Goal: Task Accomplishment & Management: Use online tool/utility

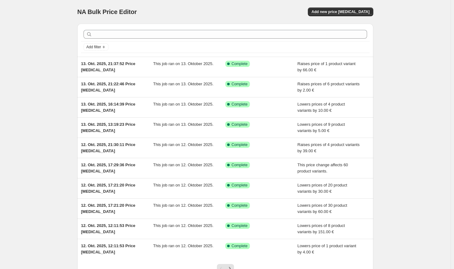
click at [252, 8] on div "Add new price [MEDICAL_DATA]" at bounding box center [299, 11] width 149 height 9
click at [245, 10] on div "Add new price [MEDICAL_DATA]" at bounding box center [299, 11] width 149 height 9
click at [333, 15] on button "Add new price [MEDICAL_DATA]" at bounding box center [340, 11] width 65 height 9
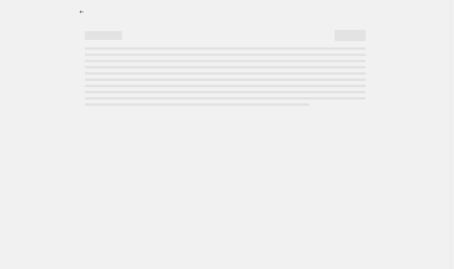
select select "percentage"
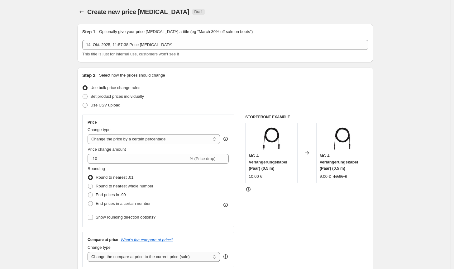
click at [137, 254] on select "Change the compare at price to the current price (sale) Change the compare at p…" at bounding box center [154, 257] width 132 height 10
select select "no_change"
click at [89, 252] on select "Change the compare at price to the current price (sale) Change the compare at p…" at bounding box center [154, 257] width 132 height 10
drag, startPoint x: 156, startPoint y: 140, endPoint x: 156, endPoint y: 143, distance: 3.2
click at [156, 140] on select "Change the price to a certain amount Change the price by a certain amount Chang…" at bounding box center [154, 139] width 132 height 10
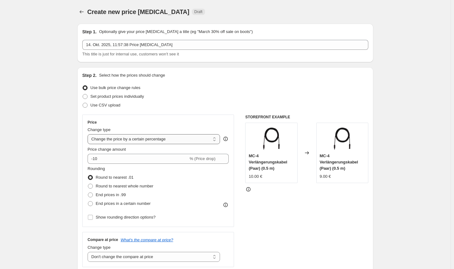
select select "by"
click at [89, 134] on select "Change the price to a certain amount Change the price by a certain amount Chang…" at bounding box center [154, 139] width 132 height 10
click at [149, 257] on select "Change the compare at price to the current price (sale) Change the compare at p…" at bounding box center [154, 257] width 132 height 10
click at [89, 252] on select "Change the compare at price to the current price (sale) Change the compare at p…" at bounding box center [154, 257] width 132 height 10
click at [303, 219] on div "STOREFRONT EXAMPLE MC-4 Verlängerungskabel (Paar) (0.5 m) 10.00 € Changed to MC…" at bounding box center [306, 191] width 123 height 153
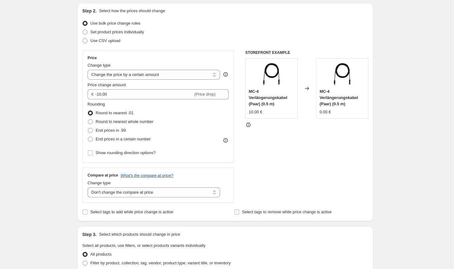
scroll to position [62, 0]
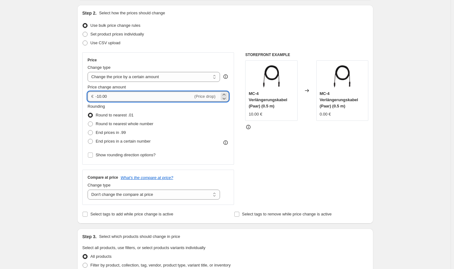
click at [99, 94] on input "-10.00" at bounding box center [144, 97] width 98 height 10
type input "-40.00"
click at [312, 152] on div "STOREFRONT EXAMPLE MC-4 Verlängerungskabel (Paar) (0.5 m) 10.00 € Changed to MC…" at bounding box center [306, 128] width 123 height 153
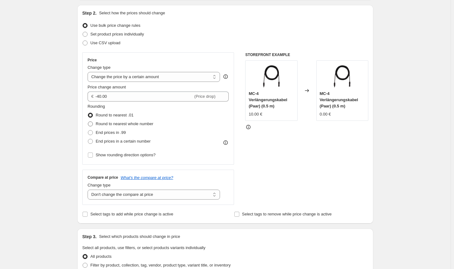
click at [143, 126] on span "Round to nearest whole number" at bounding box center [125, 124] width 58 height 5
click at [88, 122] on input "Round to nearest whole number" at bounding box center [88, 122] width 0 height 0
radio input "true"
click at [377, 171] on div "Create new price change job. This page is ready Create new price change job Dra…" at bounding box center [225, 250] width 311 height 625
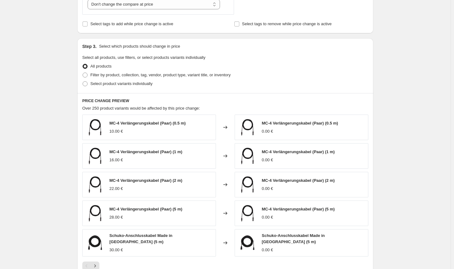
scroll to position [280, 0]
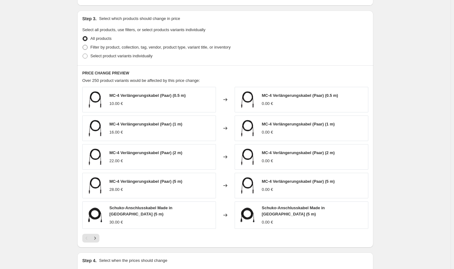
click at [161, 48] on span "Filter by product, collection, tag, vendor, product type, variant title, or inv…" at bounding box center [160, 47] width 140 height 5
click at [83, 45] on input "Filter by product, collection, tag, vendor, product type, variant title, or inv…" at bounding box center [83, 45] width 0 height 0
radio input "true"
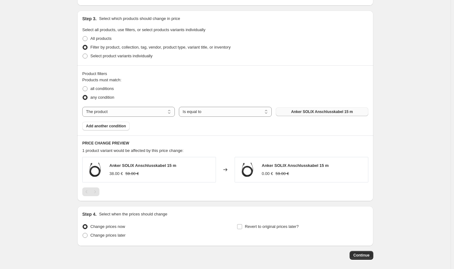
click at [307, 112] on span "Anker SOLIX Anschlusskabel 15 m" at bounding box center [322, 111] width 62 height 5
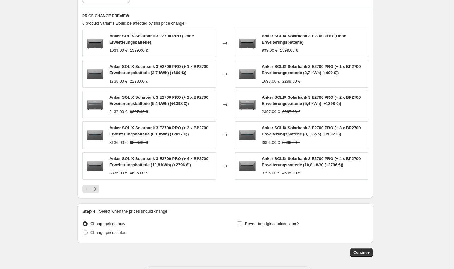
scroll to position [434, 0]
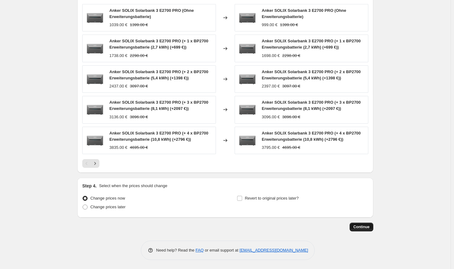
click at [358, 228] on span "Continue" at bounding box center [361, 227] width 16 height 5
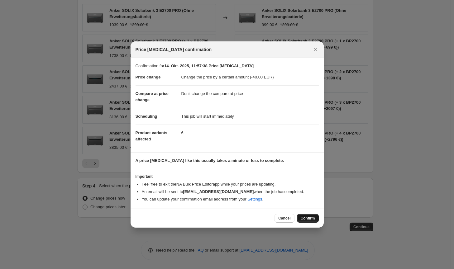
click at [303, 219] on span "Confirm" at bounding box center [308, 218] width 14 height 5
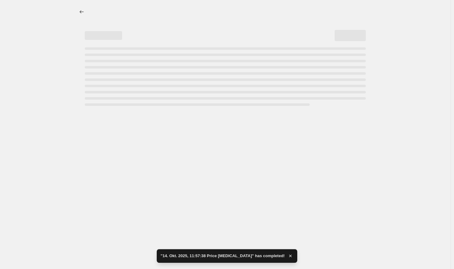
select select "by"
select select "no_change"
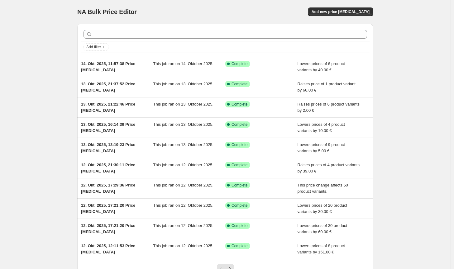
click at [351, 17] on div "NA Bulk Price Editor. This page is ready NA Bulk Price Editor Add new price cha…" at bounding box center [225, 12] width 296 height 24
click at [352, 15] on button "Add new price [MEDICAL_DATA]" at bounding box center [340, 11] width 65 height 9
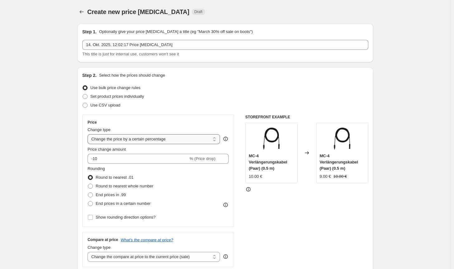
click at [179, 142] on select "Change the price to a certain amount Change the price by a certain amount Chang…" at bounding box center [154, 139] width 132 height 10
select select "by"
click at [89, 134] on select "Change the price to a certain amount Change the price by a certain amount Chang…" at bounding box center [154, 139] width 132 height 10
type input "-10.00"
click at [146, 185] on span "Round to nearest whole number" at bounding box center [125, 186] width 58 height 5
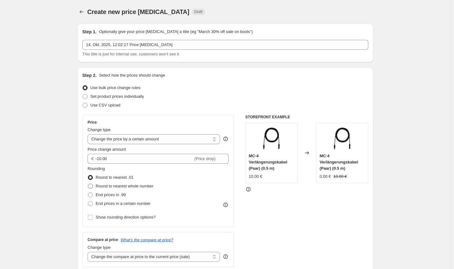
click at [88, 184] on input "Round to nearest whole number" at bounding box center [88, 184] width 0 height 0
radio input "true"
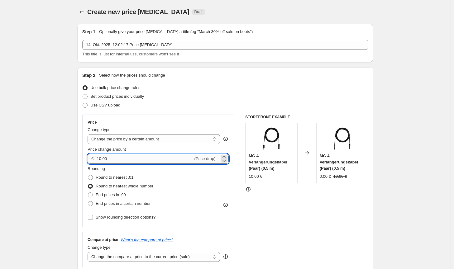
drag, startPoint x: 125, startPoint y: 158, endPoint x: 103, endPoint y: 156, distance: 22.3
click at [103, 156] on input "-10.00" at bounding box center [144, 159] width 98 height 10
type input "-100.00"
click at [203, 259] on select "Change the compare at price to the current price (sale) Change the compare at p…" at bounding box center [154, 257] width 132 height 10
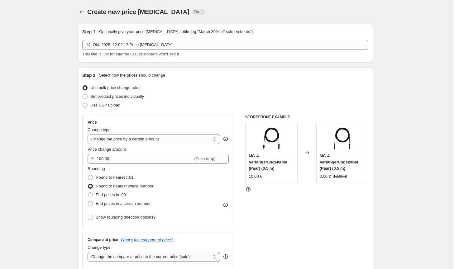
select select "no_change"
click at [89, 252] on select "Change the compare at price to the current price (sale) Change the compare at p…" at bounding box center [154, 257] width 132 height 10
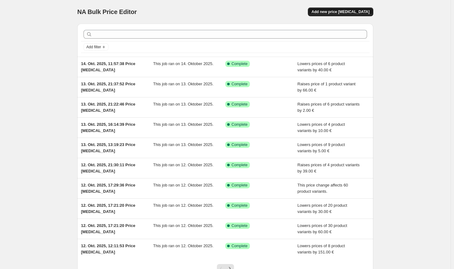
click at [349, 10] on span "Add new price [MEDICAL_DATA]" at bounding box center [341, 11] width 58 height 5
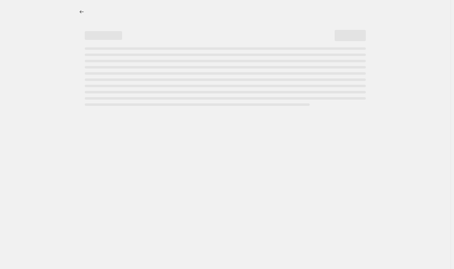
select select "percentage"
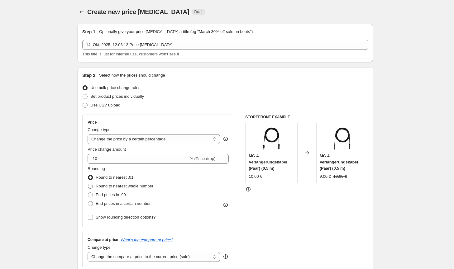
click at [127, 186] on span "Round to nearest whole number" at bounding box center [125, 186] width 58 height 5
click at [88, 184] on input "Round to nearest whole number" at bounding box center [88, 184] width 0 height 0
radio input "true"
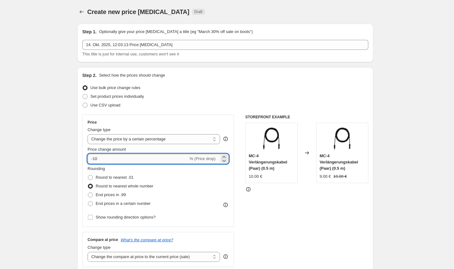
drag, startPoint x: 99, startPoint y: 161, endPoint x: 95, endPoint y: 160, distance: 4.8
click at [95, 160] on input "-10" at bounding box center [138, 159] width 101 height 10
type input "-2"
click at [137, 138] on select "Change the price to a certain amount Change the price by a certain amount Chang…" at bounding box center [154, 139] width 132 height 10
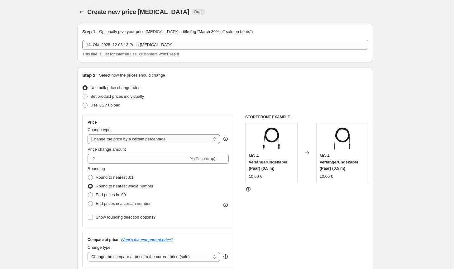
select select "by"
click at [89, 134] on select "Change the price to a certain amount Change the price by a certain amount Chang…" at bounding box center [154, 139] width 132 height 10
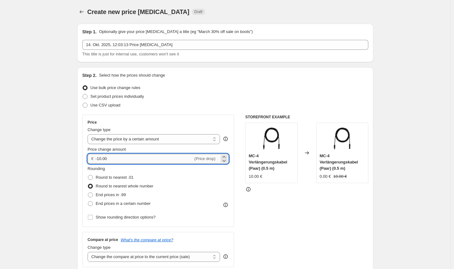
drag, startPoint x: 103, startPoint y: 160, endPoint x: 99, endPoint y: 159, distance: 4.5
click at [99, 159] on input "-10.00" at bounding box center [144, 159] width 98 height 10
type input "-2.00"
click at [297, 230] on div "STOREFRONT EXAMPLE MC-4 Verlängerungskabel (Paar) (0.5 m) 10.00 € Changed to MC…" at bounding box center [306, 191] width 123 height 153
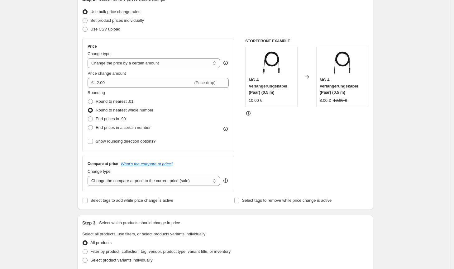
scroll to position [93, 0]
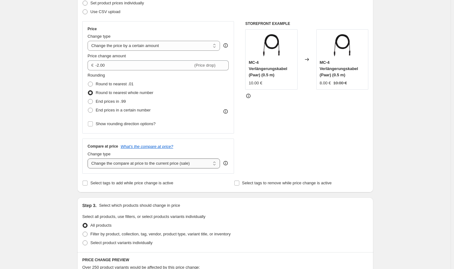
click at [199, 164] on select "Change the compare at price to the current price (sale) Change the compare at p…" at bounding box center [154, 164] width 132 height 10
select select "no_change"
click at [89, 159] on select "Change the compare at price to the current price (sale) Change the compare at p…" at bounding box center [154, 164] width 132 height 10
click at [153, 232] on span "Filter by product, collection, tag, vendor, product type, variant title, or inv…" at bounding box center [160, 234] width 140 height 5
click at [83, 232] on input "Filter by product, collection, tag, vendor, product type, variant title, or inv…" at bounding box center [83, 232] width 0 height 0
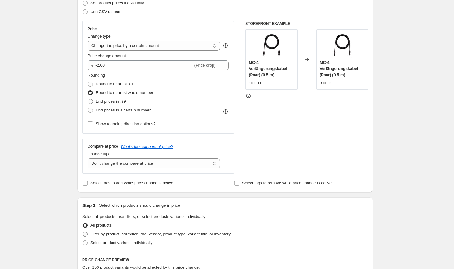
radio input "true"
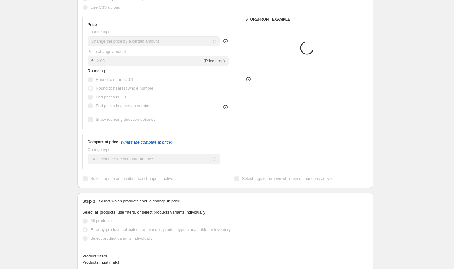
scroll to position [187, 0]
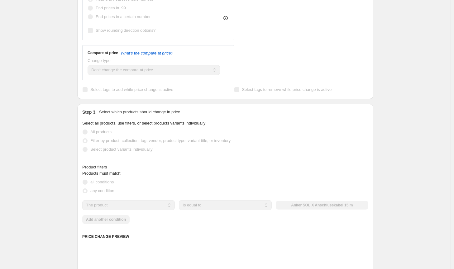
click at [313, 207] on div "The product The product's collection The product's tag The product's vendor The…" at bounding box center [225, 205] width 286 height 10
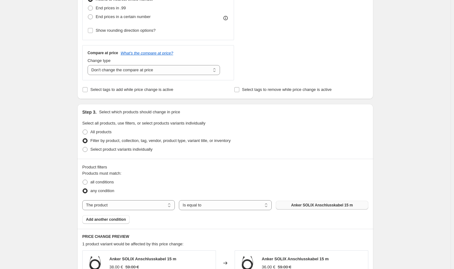
click at [298, 206] on span "Anker SOLIX Anschlusskabel 15 m" at bounding box center [322, 205] width 62 height 5
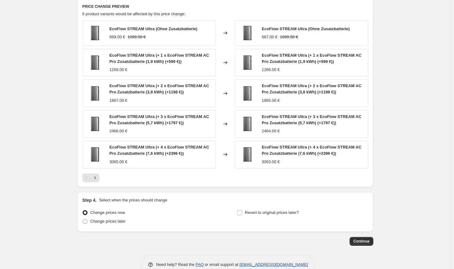
scroll to position [431, 0]
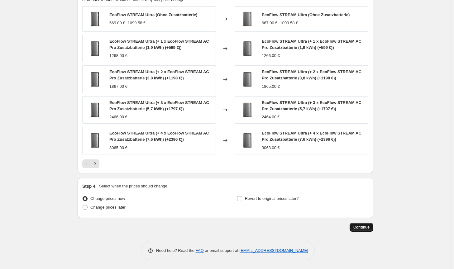
click at [367, 229] on button "Continue" at bounding box center [362, 227] width 24 height 9
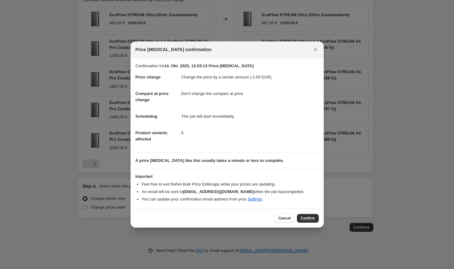
click at [307, 218] on span "Confirm" at bounding box center [308, 218] width 14 height 5
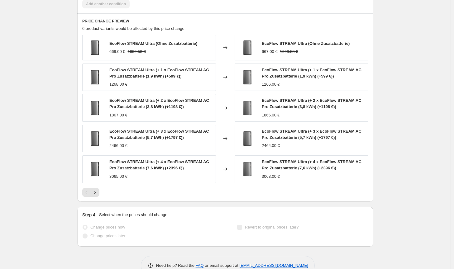
select select "by"
select select "no_change"
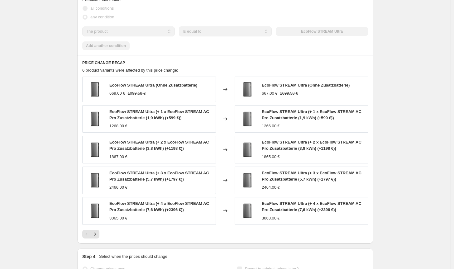
scroll to position [0, 0]
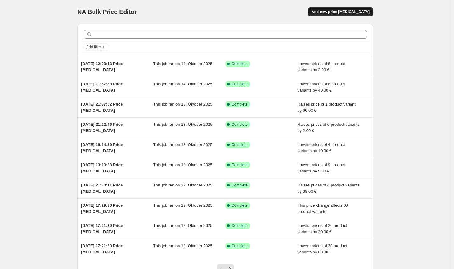
click at [365, 9] on button "Add new price [MEDICAL_DATA]" at bounding box center [340, 11] width 65 height 9
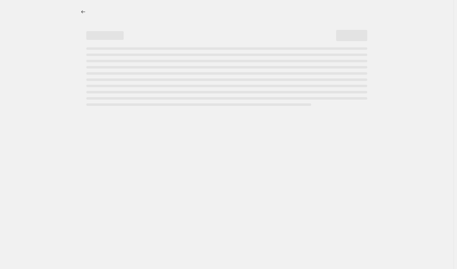
select select "percentage"
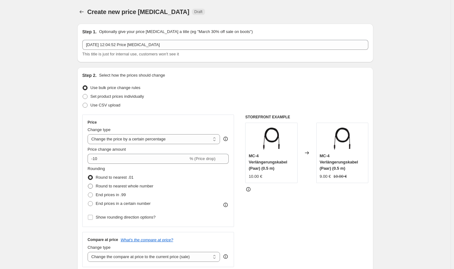
click at [140, 189] on span "Round to nearest whole number" at bounding box center [125, 186] width 58 height 6
click at [88, 184] on input "Round to nearest whole number" at bounding box center [88, 184] width 0 height 0
radio input "true"
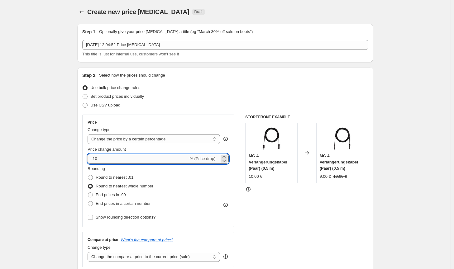
drag, startPoint x: 105, startPoint y: 161, endPoint x: 98, endPoint y: 160, distance: 7.0
click at [98, 160] on input "-10" at bounding box center [138, 159] width 101 height 10
type input "-100"
click at [122, 141] on select "Change the price to a certain amount Change the price by a certain amount Chang…" at bounding box center [154, 139] width 132 height 10
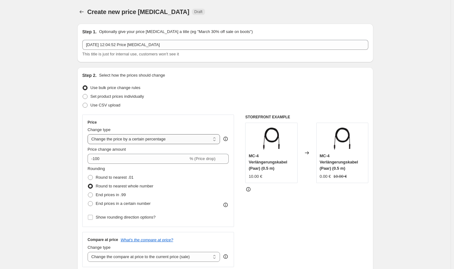
select select "by"
click at [89, 134] on select "Change the price to a certain amount Change the price by a certain amount Chang…" at bounding box center [154, 139] width 132 height 10
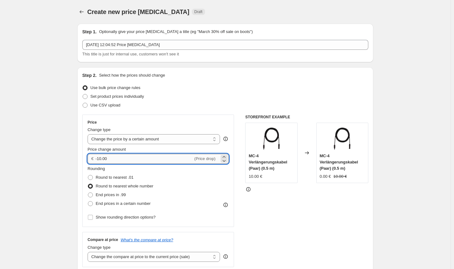
drag, startPoint x: 122, startPoint y: 156, endPoint x: 102, endPoint y: 158, distance: 20.7
click at [102, 158] on input "-10.00" at bounding box center [144, 159] width 98 height 10
type input "-100.00"
drag, startPoint x: 299, startPoint y: 226, endPoint x: 261, endPoint y: 228, distance: 38.1
click at [299, 226] on div "STOREFRONT EXAMPLE MC-4 Verlängerungskabel (Paar) (0.5 m) 10.00 € Changed to MC…" at bounding box center [306, 191] width 123 height 153
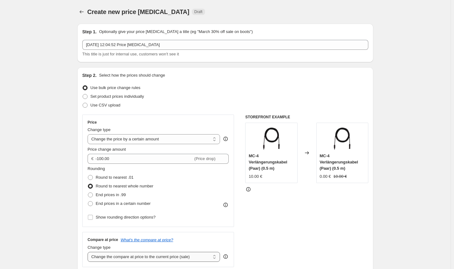
click at [193, 252] on div "Change type Change the compare at price to the current price (sale) Change the …" at bounding box center [154, 253] width 132 height 17
click at [193, 256] on select "Change the compare at price to the current price (sale) Change the compare at p…" at bounding box center [154, 257] width 132 height 10
select select "no_change"
click at [89, 252] on select "Change the compare at price to the current price (sale) Change the compare at p…" at bounding box center [154, 257] width 132 height 10
click at [301, 238] on div "STOREFRONT EXAMPLE MC-4 Verlängerungskabel (Paar) (0.5 m) 10.00 € Changed to MC…" at bounding box center [306, 191] width 123 height 153
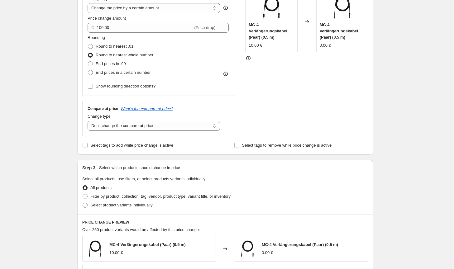
scroll to position [187, 0]
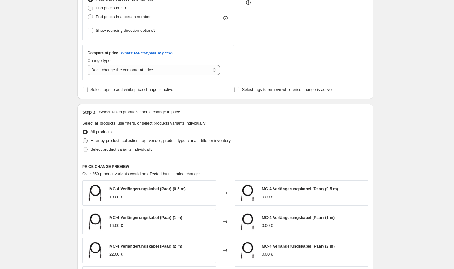
click at [202, 142] on span "Filter by product, collection, tag, vendor, product type, variant title, or inv…" at bounding box center [160, 140] width 140 height 5
click at [83, 139] on input "Filter by product, collection, tag, vendor, product type, variant title, or inv…" at bounding box center [83, 138] width 0 height 0
radio input "true"
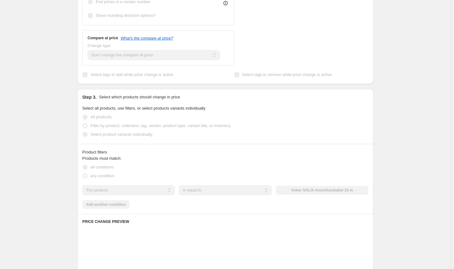
scroll to position [218, 0]
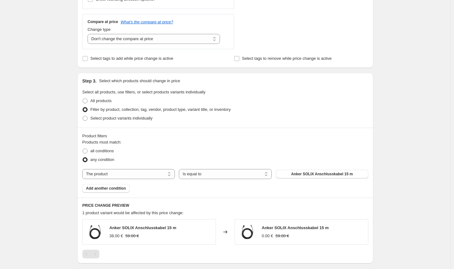
click at [306, 179] on div "Products must match: all conditions any condition The product The product's col…" at bounding box center [225, 166] width 286 height 54
click at [308, 176] on span "Anker SOLIX Anschlusskabel 15 m" at bounding box center [322, 174] width 62 height 5
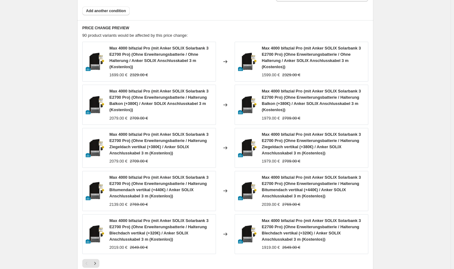
scroll to position [500, 0]
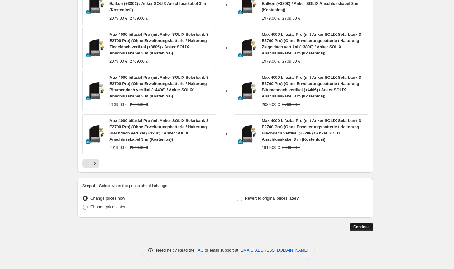
click at [370, 228] on span "Continue" at bounding box center [361, 227] width 16 height 5
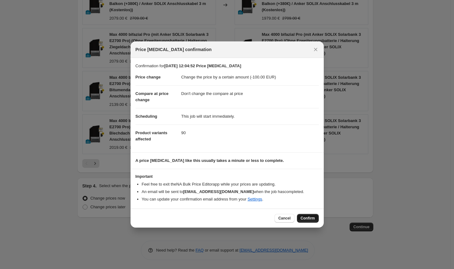
click at [309, 220] on span "Confirm" at bounding box center [308, 218] width 14 height 5
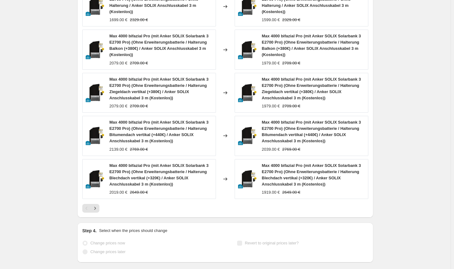
scroll to position [516, 0]
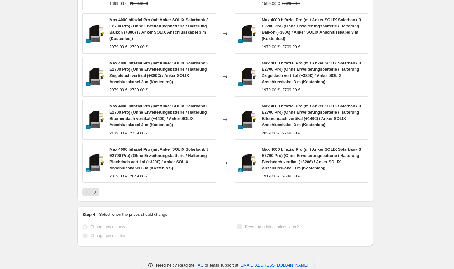
select select "by"
select select "no_change"
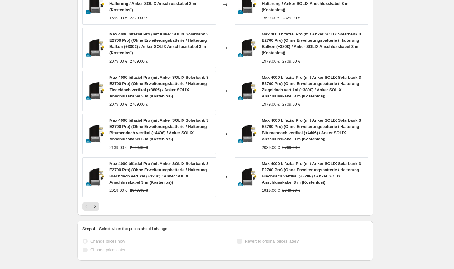
scroll to position [0, 0]
